Goal: Contribute content: Add original content to the website for others to see

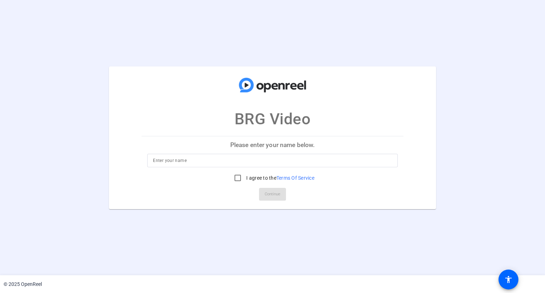
click at [206, 159] on input at bounding box center [272, 160] width 239 height 9
type input "[PERSON_NAME]"
click at [239, 178] on input "I agree to the Terms Of Service" at bounding box center [238, 178] width 14 height 14
checkbox input "true"
click at [281, 202] on span at bounding box center [272, 194] width 27 height 17
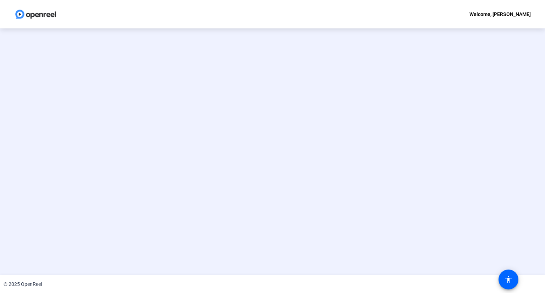
click at [277, 193] on openreel-ugc-invalid-session at bounding box center [272, 151] width 545 height 247
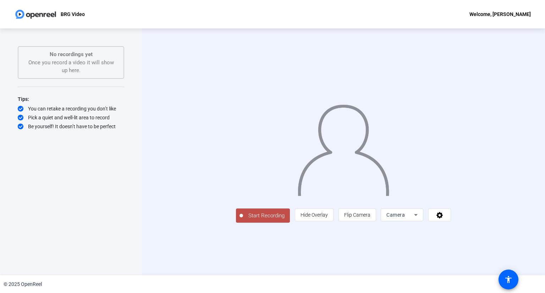
click at [444, 218] on icon at bounding box center [440, 214] width 8 height 7
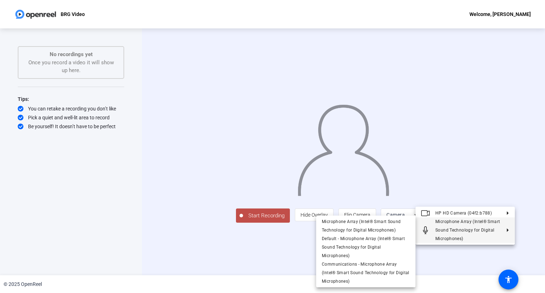
click at [532, 169] on div at bounding box center [272, 146] width 545 height 293
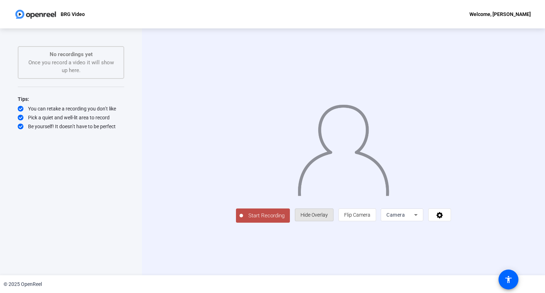
click at [328, 221] on span "Hide Overlay" at bounding box center [313, 214] width 27 height 13
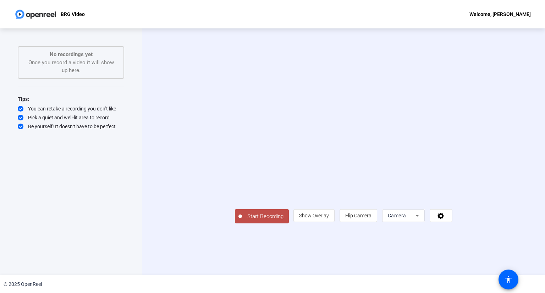
click at [329, 218] on span "Show Overlay" at bounding box center [314, 215] width 30 height 6
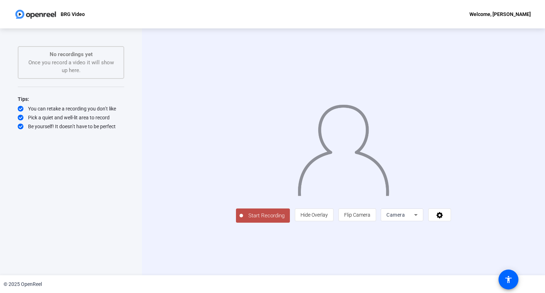
click at [328, 217] on span "Hide Overlay" at bounding box center [313, 215] width 27 height 6
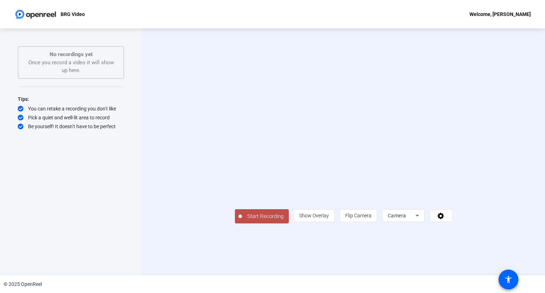
click at [242, 220] on span "Start Recording" at bounding box center [265, 216] width 47 height 8
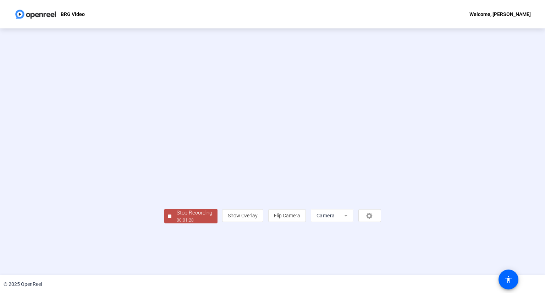
click at [177, 217] on div "Stop Recording" at bounding box center [194, 213] width 35 height 8
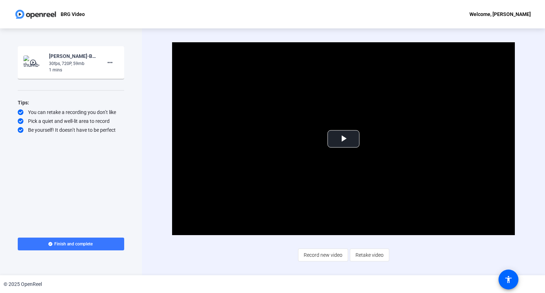
click at [109, 62] on mat-icon "more_horiz" at bounding box center [110, 62] width 9 height 9
click at [117, 75] on span "Delete clip" at bounding box center [121, 77] width 28 height 9
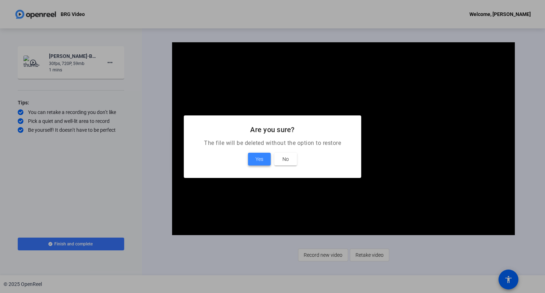
click at [261, 157] on span "Yes" at bounding box center [259, 159] width 8 height 9
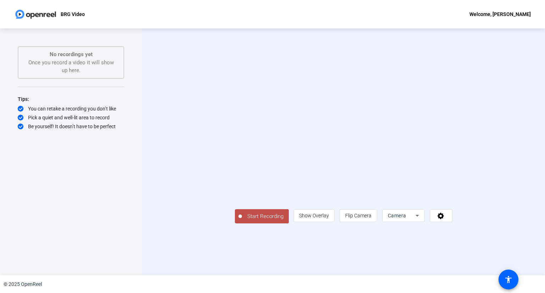
click at [242, 220] on span "Start Recording" at bounding box center [265, 216] width 47 height 8
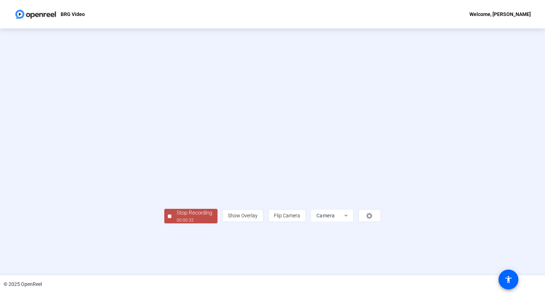
click at [171, 223] on span "Stop Recording 00:00:32" at bounding box center [194, 216] width 46 height 15
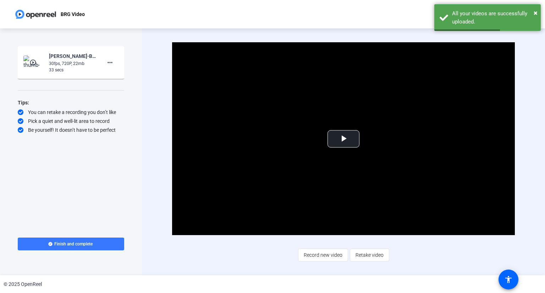
click at [108, 63] on mat-icon "more_horiz" at bounding box center [110, 62] width 9 height 9
click at [117, 77] on span "Delete clip" at bounding box center [121, 77] width 28 height 9
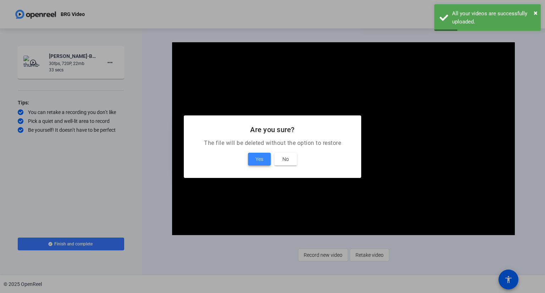
click at [258, 159] on span "Yes" at bounding box center [259, 159] width 8 height 9
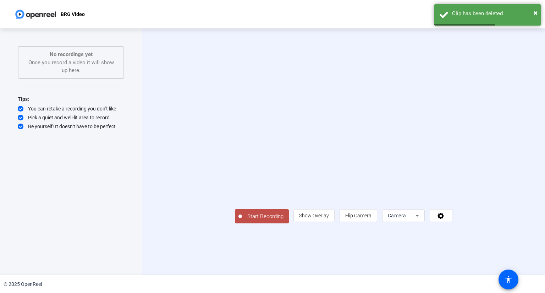
click at [242, 220] on span "Start Recording" at bounding box center [265, 216] width 47 height 8
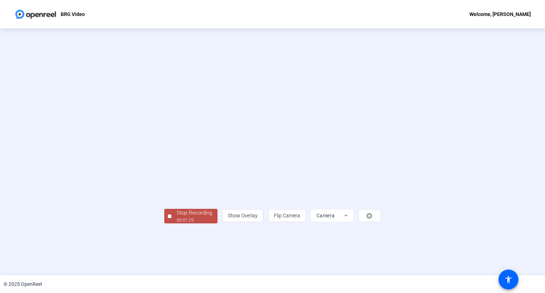
click at [171, 223] on span "Stop Recording 00:01:29" at bounding box center [194, 216] width 46 height 15
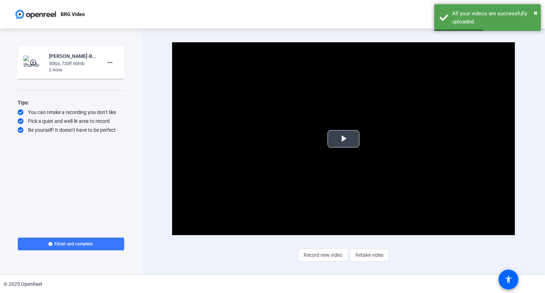
click at [343, 139] on span "Video Player" at bounding box center [343, 139] width 0 height 0
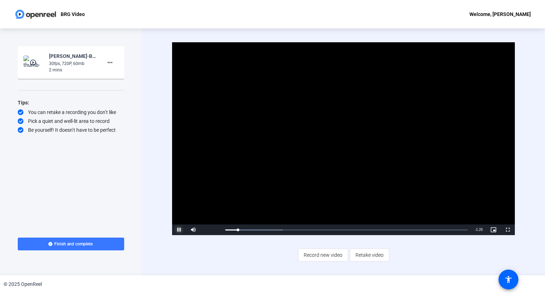
click at [177, 230] on span "Video Player" at bounding box center [179, 230] width 14 height 0
drag, startPoint x: 235, startPoint y: 229, endPoint x: 207, endPoint y: 229, distance: 28.4
click at [207, 229] on div "Play Mute Current Time 0:03 / Duration 1:30 Loaded : 23.65% 0:00 0:00 Stream Ty…" at bounding box center [343, 229] width 343 height 11
click at [177, 230] on span "Video Player" at bounding box center [179, 230] width 14 height 0
click at [328, 5] on div "BRG Video Welcome, [PERSON_NAME]" at bounding box center [272, 14] width 545 height 28
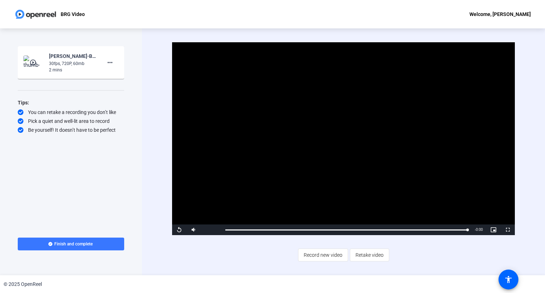
click at [75, 245] on span "Finish and complete" at bounding box center [73, 244] width 38 height 6
